Goal: Information Seeking & Learning: Learn about a topic

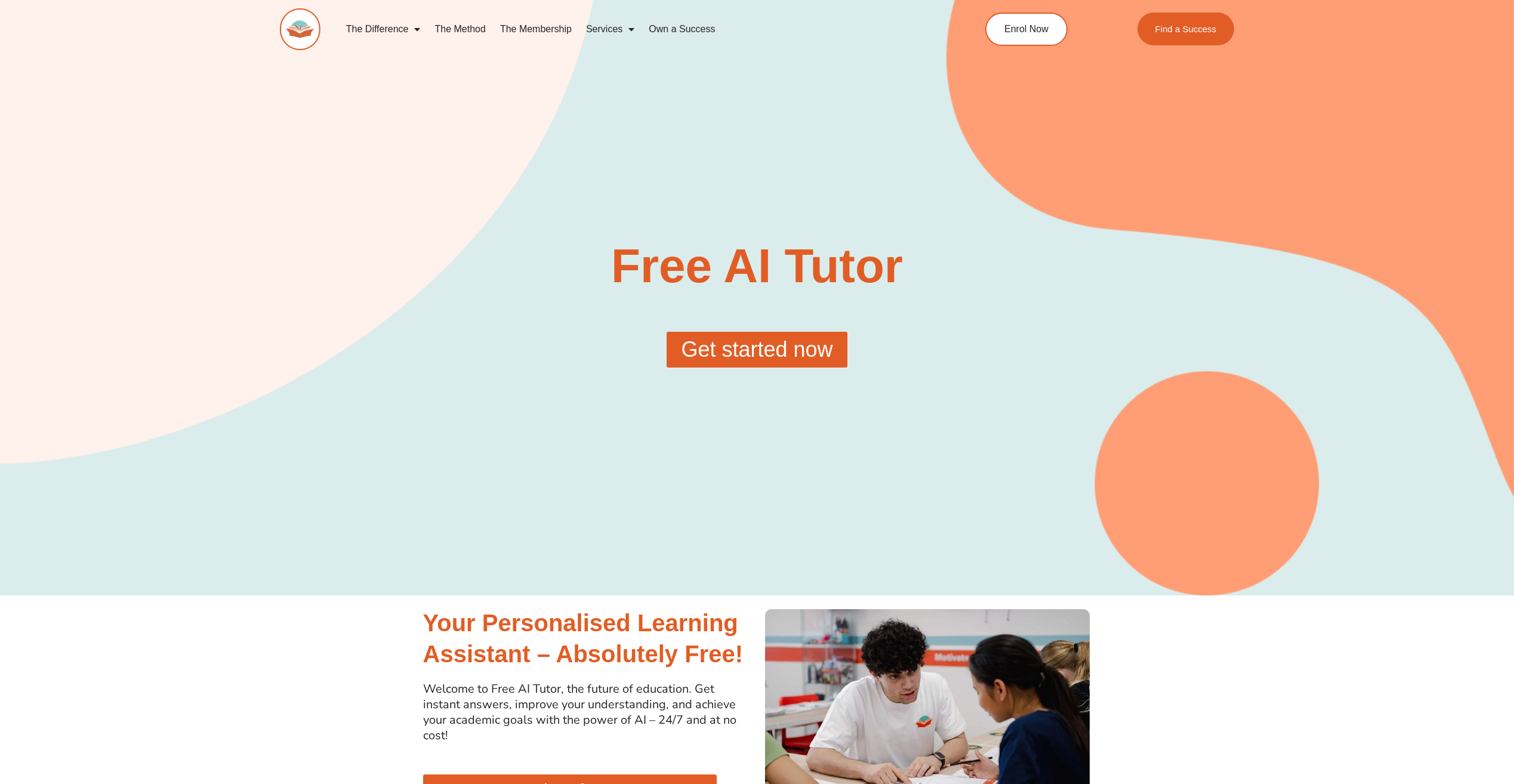
click at [739, 351] on span "Get started now" at bounding box center [757, 349] width 152 height 21
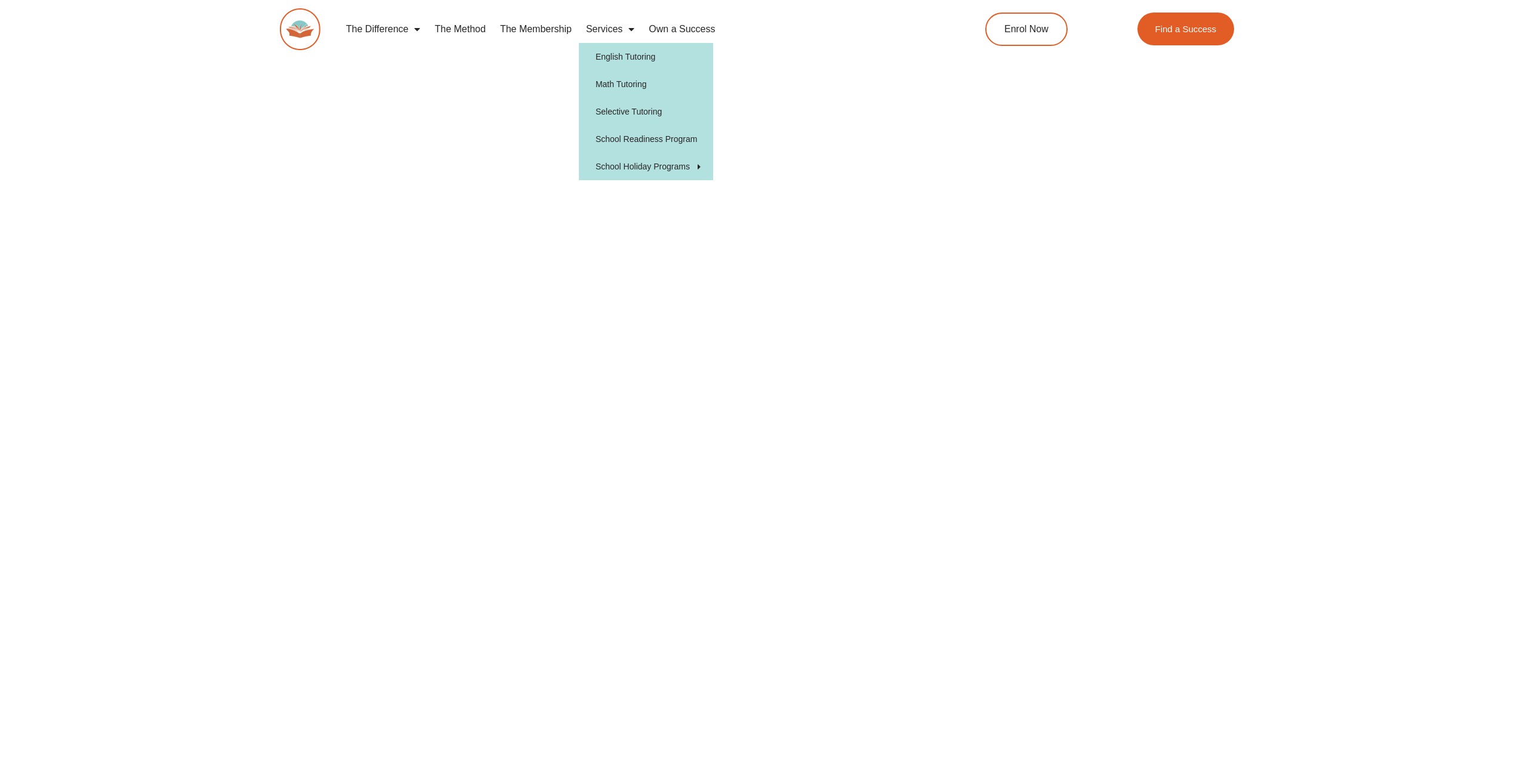
click at [621, 26] on link "Services" at bounding box center [610, 29] width 63 height 27
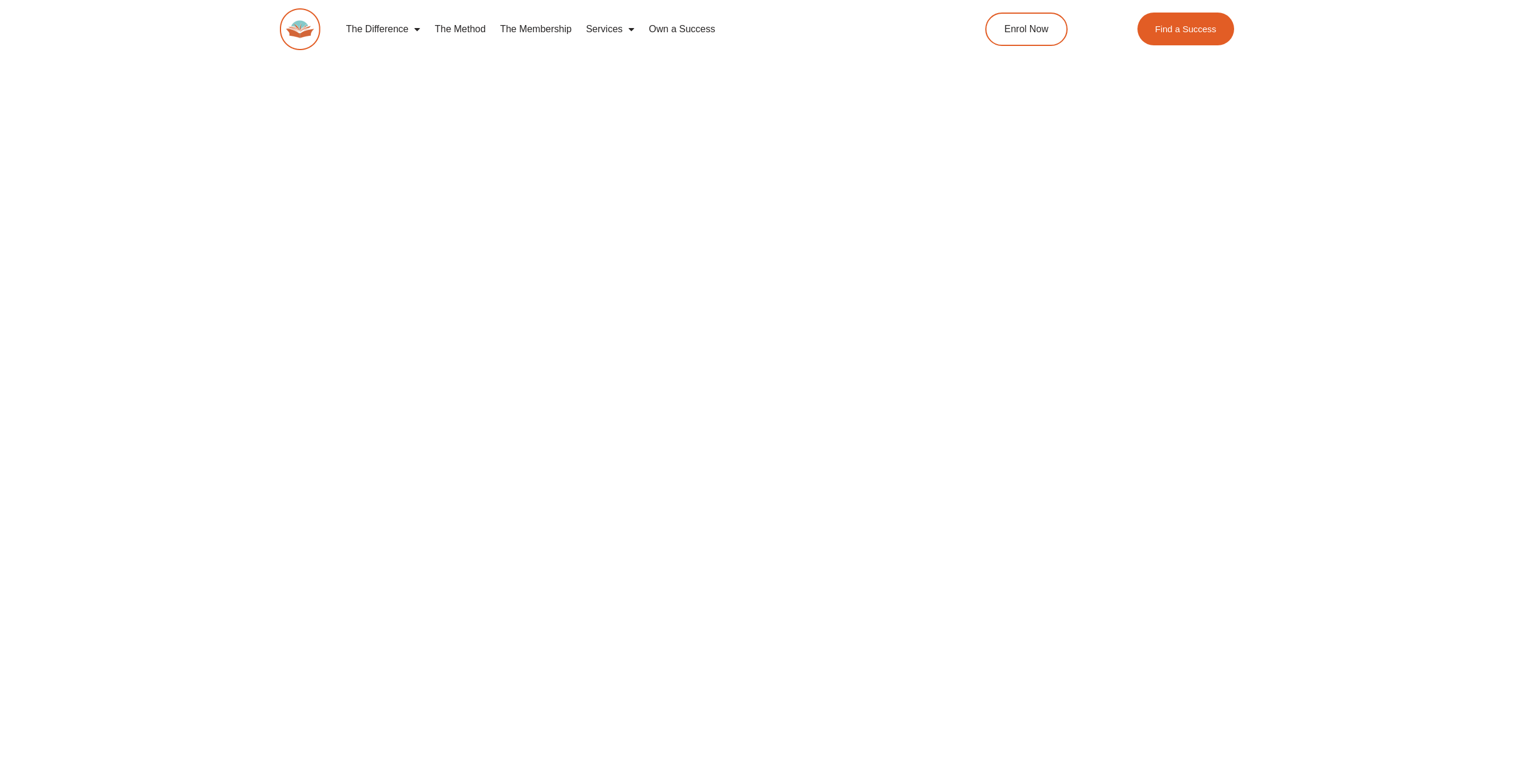
click at [621, 26] on link "Services" at bounding box center [610, 29] width 63 height 27
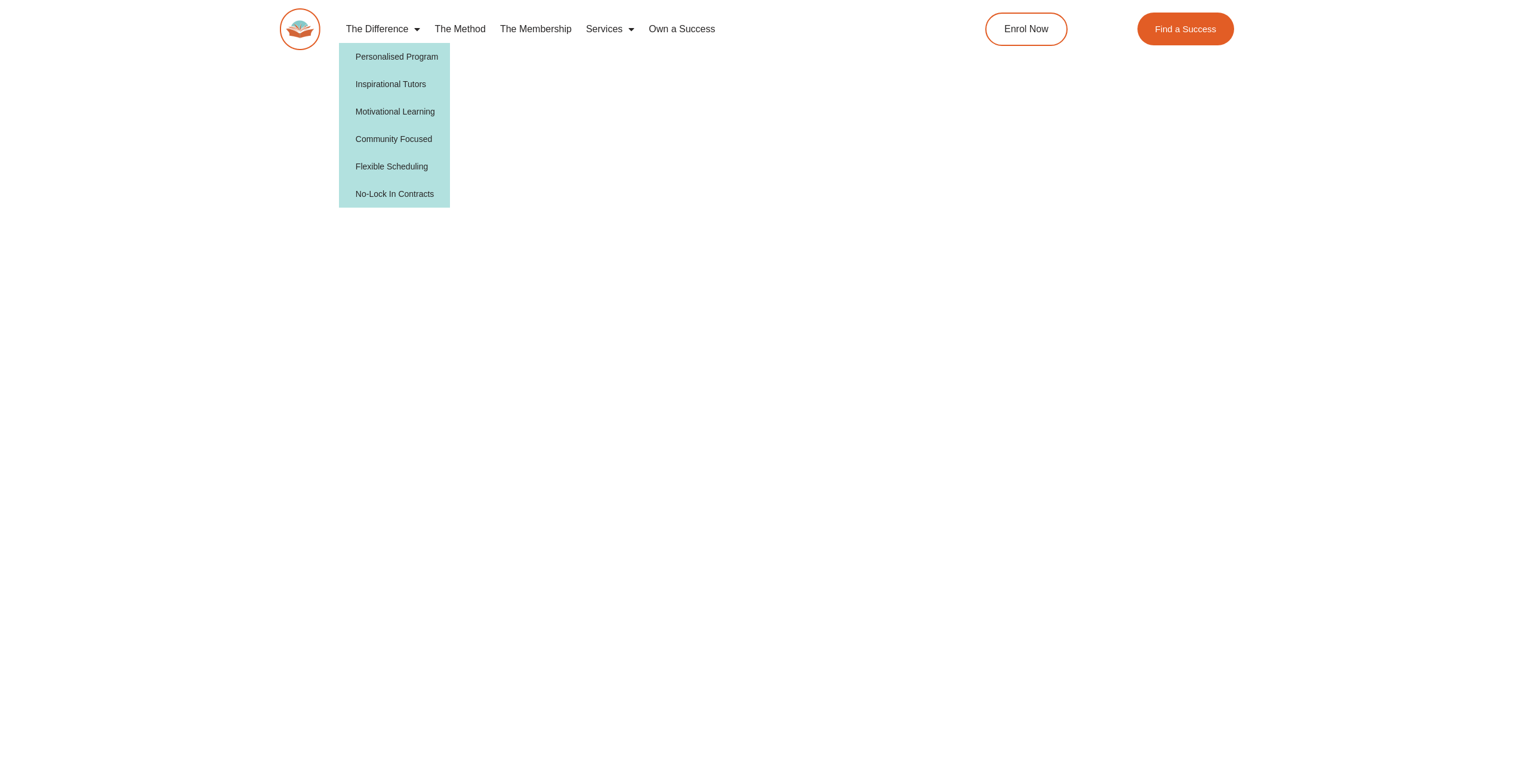
click at [415, 26] on span "Menu" at bounding box center [414, 29] width 12 height 21
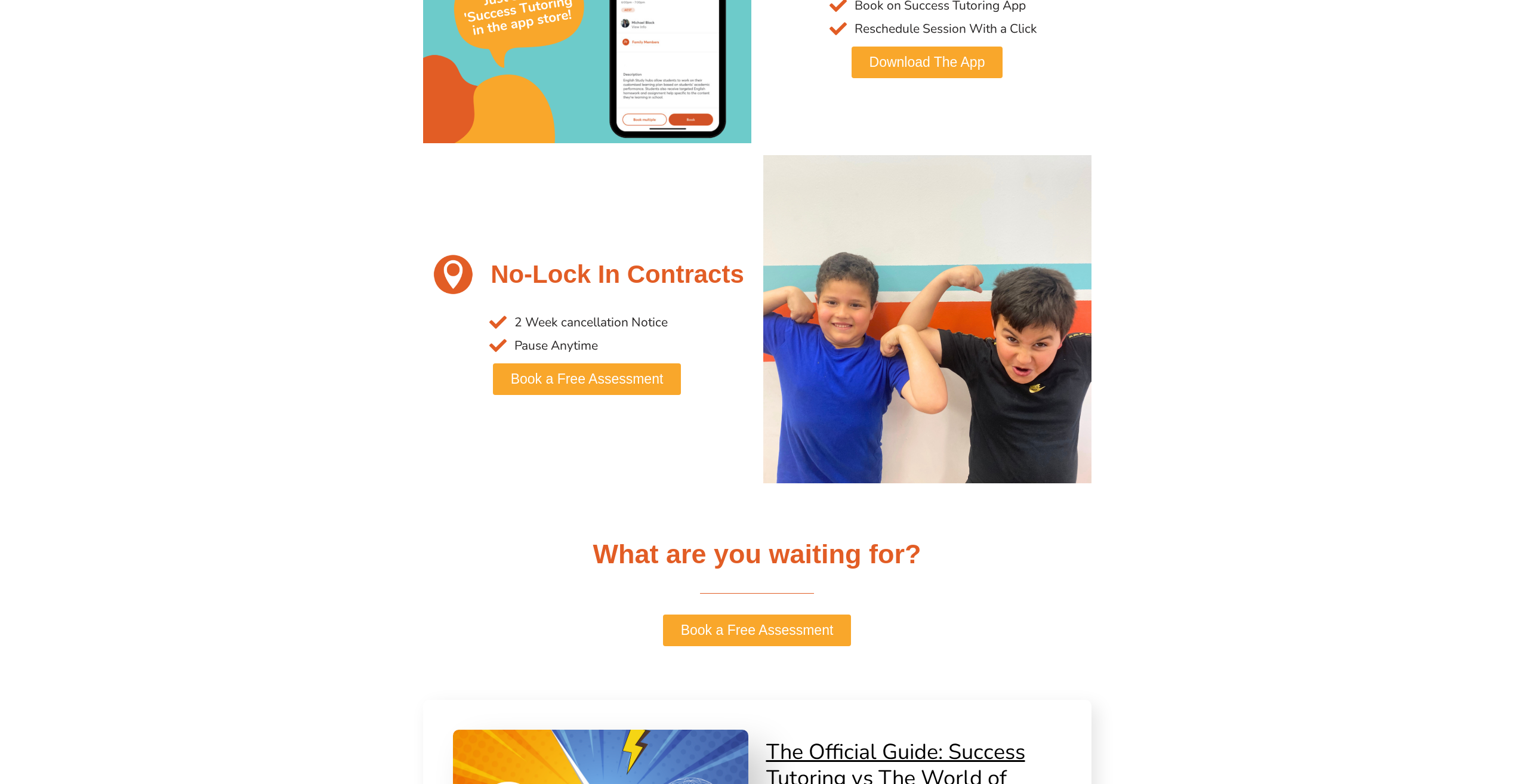
scroll to position [2506, 0]
